Goal: Answer question/provide support: Answer question/provide support

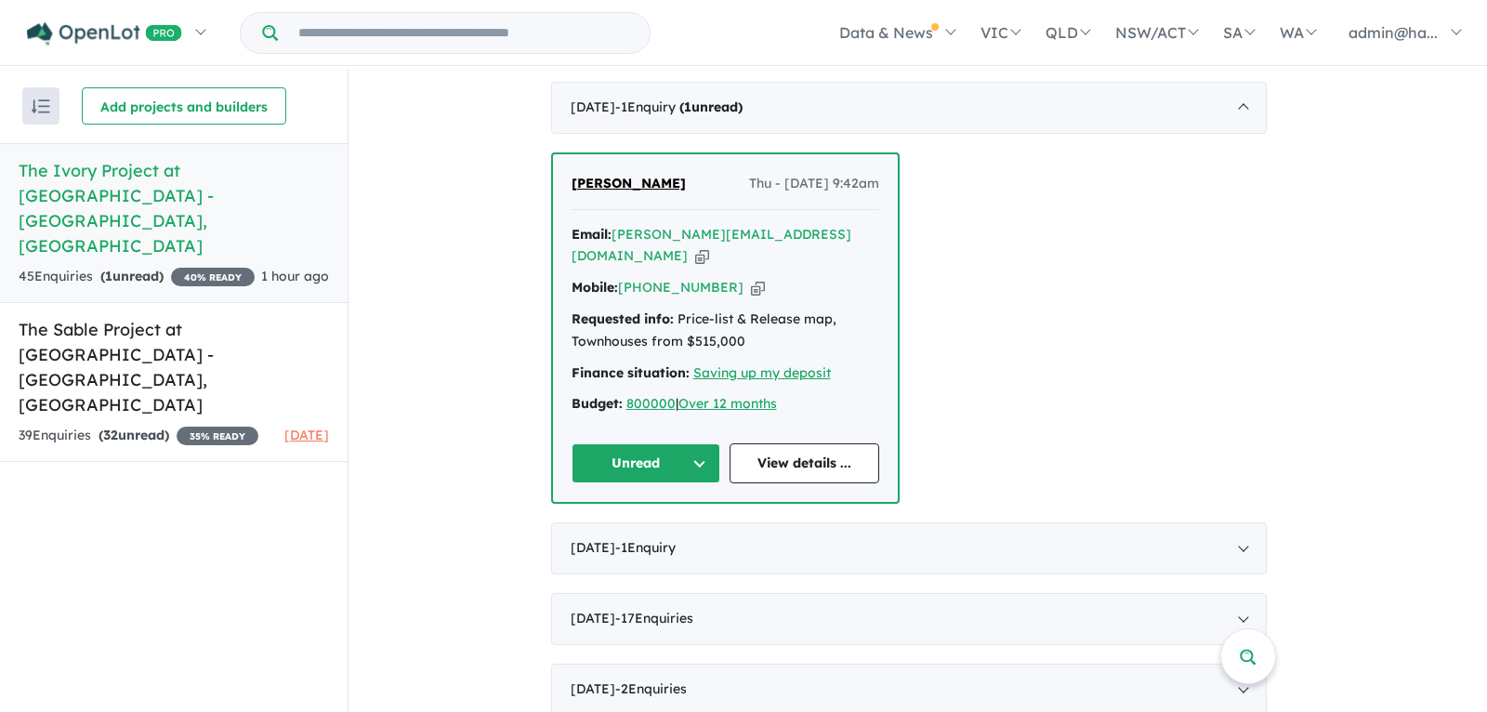
scroll to position [709, 0]
click at [709, 244] on icon "button" at bounding box center [702, 254] width 14 height 20
click at [751, 276] on icon "button" at bounding box center [758, 286] width 14 height 20
click at [624, 182] on span "[PERSON_NAME]" at bounding box center [628, 181] width 114 height 17
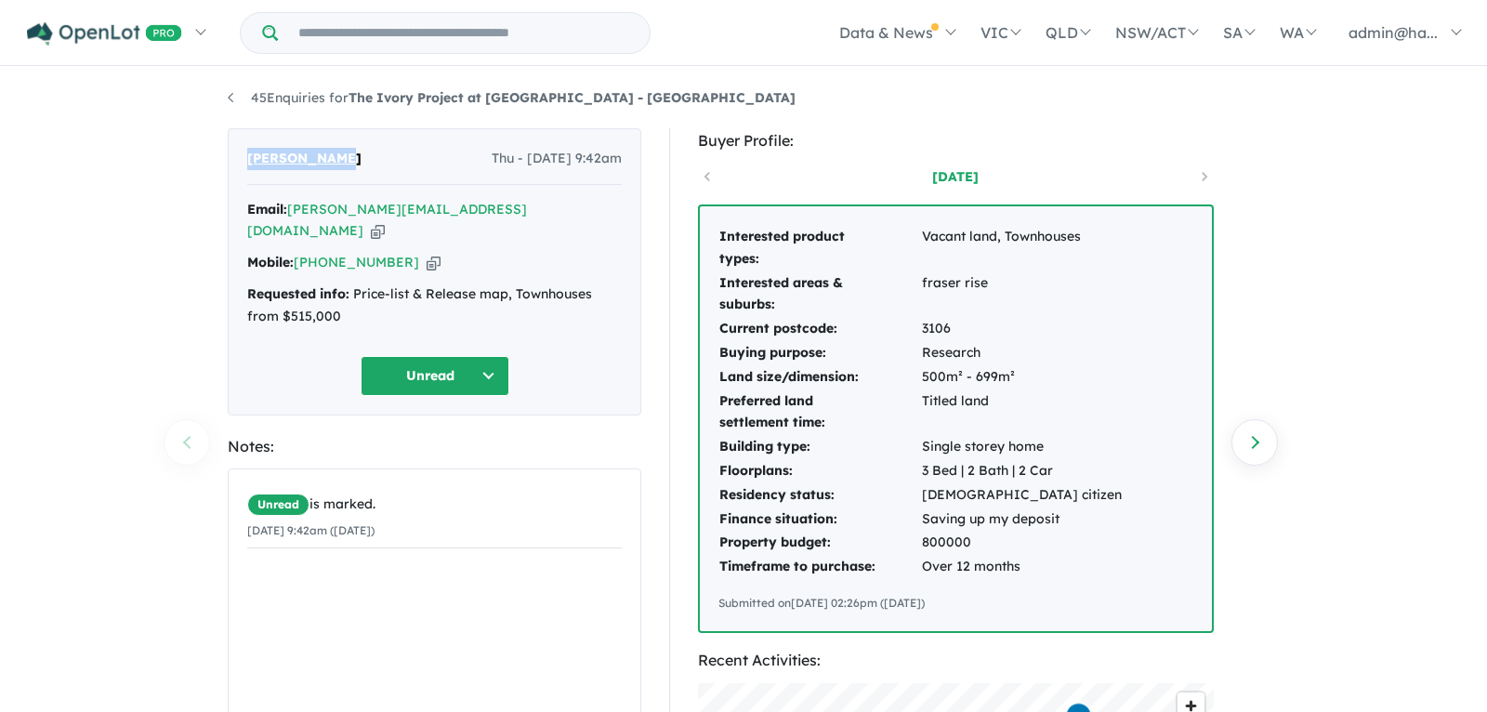
copy span "[PERSON_NAME]"
drag, startPoint x: 339, startPoint y: 154, endPoint x: 246, endPoint y: 152, distance: 92.9
click at [247, 152] on div "Irfan Hrelja Thu - 21/08/2025, 9:42am" at bounding box center [434, 166] width 374 height 37
copy span "[PERSON_NAME]"
click at [954, 284] on td "fraser rise" at bounding box center [1022, 294] width 202 height 46
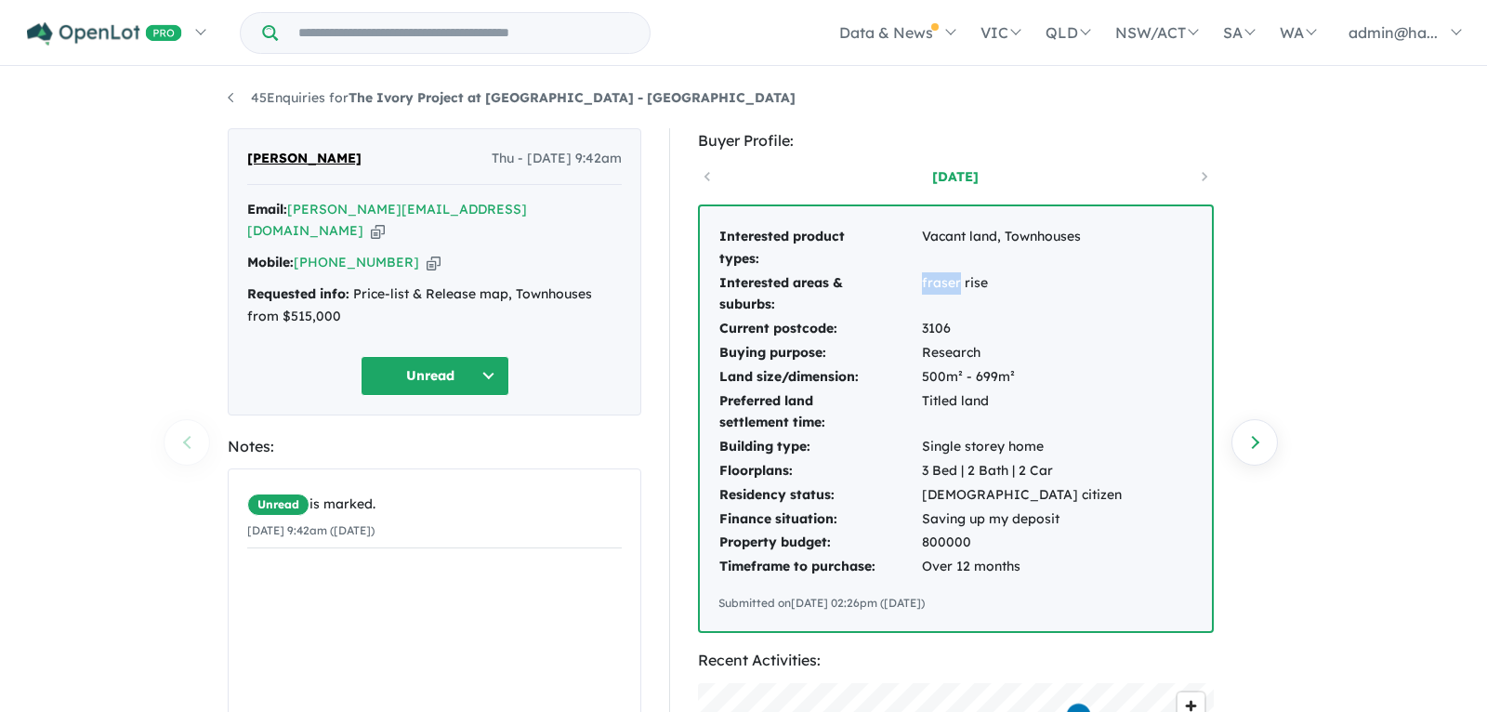
click at [954, 284] on td "fraser rise" at bounding box center [1022, 294] width 202 height 46
copy td "fraser rise"
click at [933, 324] on td "3106" at bounding box center [1022, 329] width 202 height 24
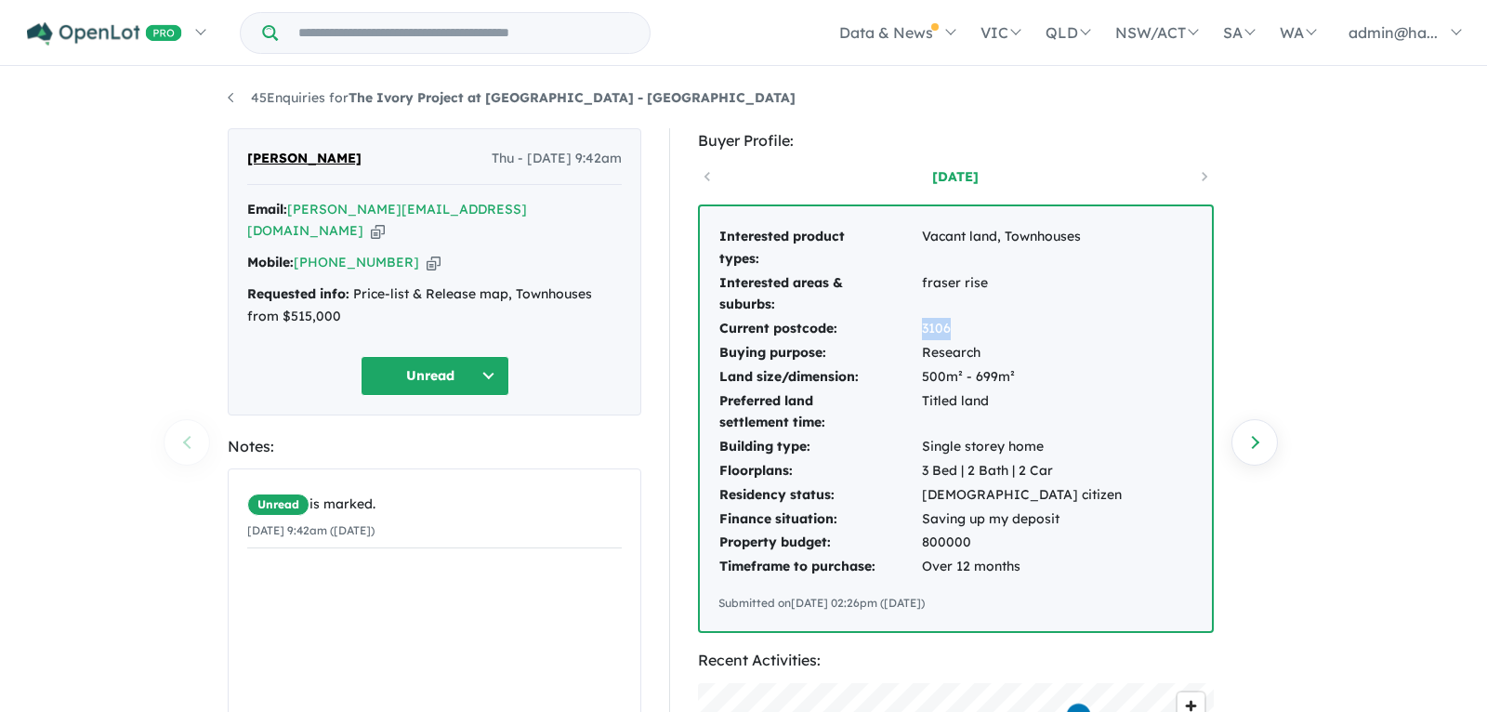
copy td "3106"
click at [937, 544] on td "800000" at bounding box center [1022, 543] width 202 height 24
copy td "800000"
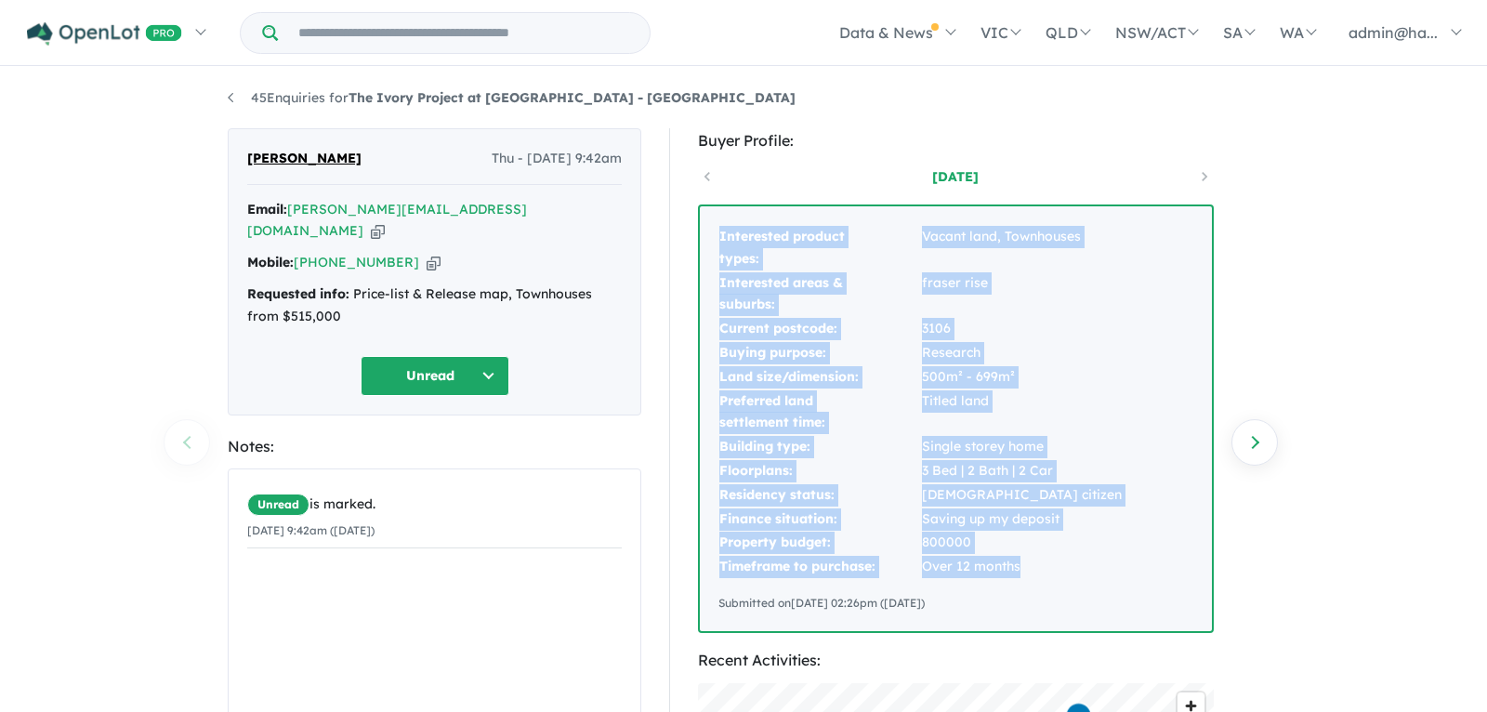
drag, startPoint x: 720, startPoint y: 231, endPoint x: 1022, endPoint y: 567, distance: 451.4
click at [1022, 567] on tbody "Interested product types: Vacant land, Townhouses Interested areas & suburbs: f…" at bounding box center [920, 402] width 404 height 354
copy tbody "Interested product types: Vacant land, Townhouses Interested areas & suburbs: f…"
click at [478, 362] on button "Unread" at bounding box center [435, 376] width 149 height 40
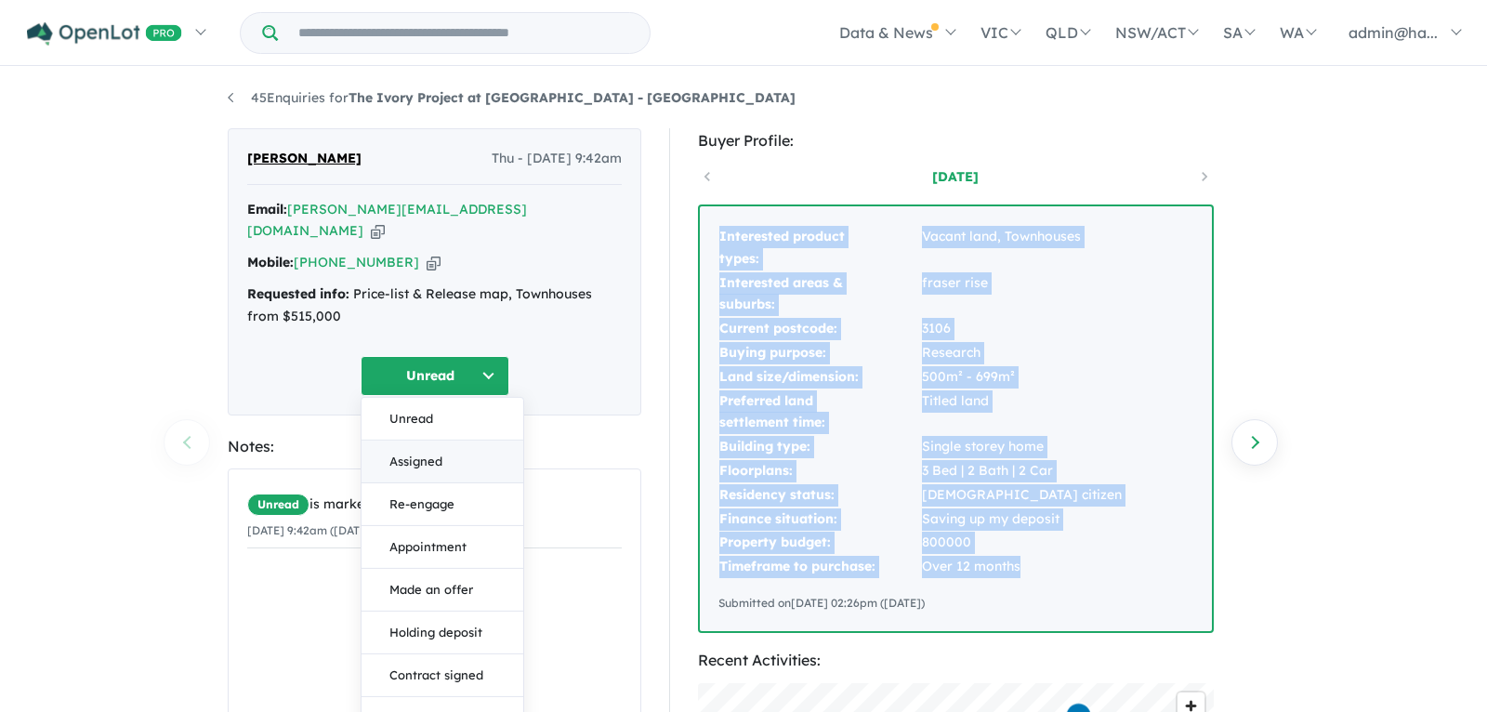
click at [471, 440] on button "Assigned" at bounding box center [442, 461] width 162 height 43
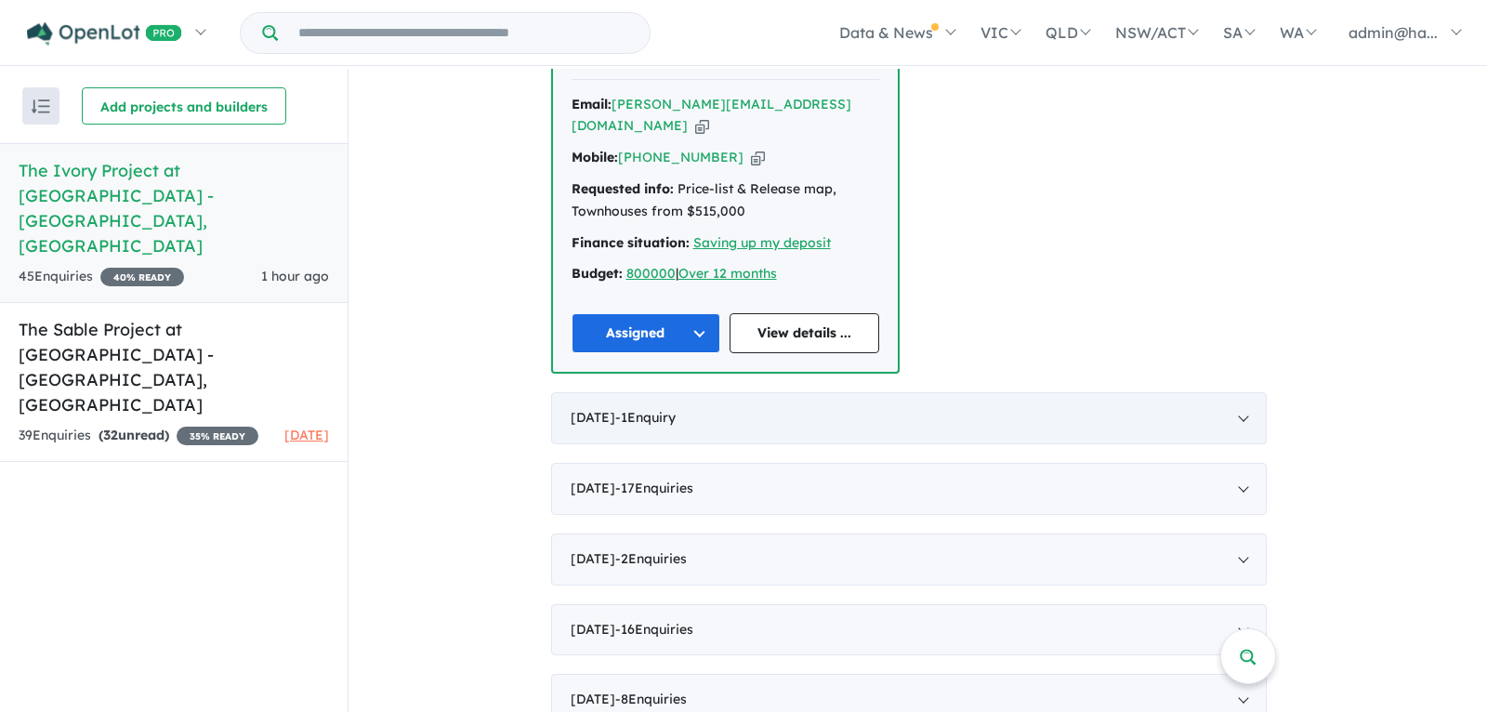
click at [667, 409] on span "- 1 Enquir y ( 0 unread)" at bounding box center [645, 417] width 60 height 17
